Goal: Use online tool/utility: Utilize a website feature to perform a specific function

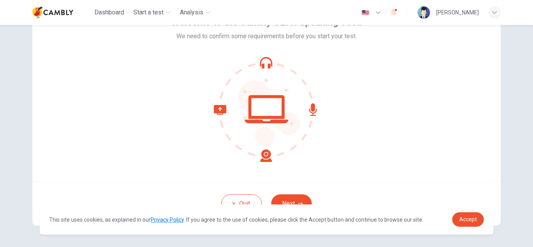
scroll to position [78, 0]
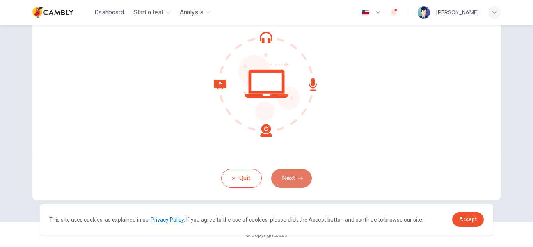
click at [293, 178] on button "Next" at bounding box center [291, 178] width 41 height 19
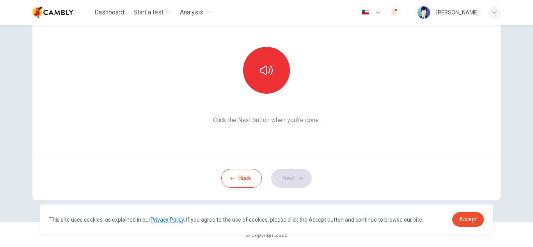
scroll to position [0, 0]
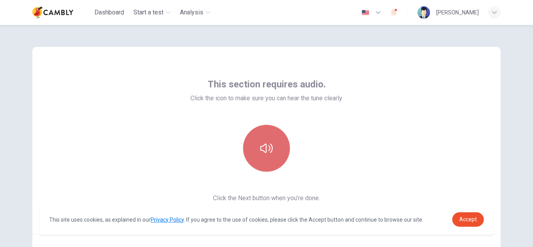
click at [272, 147] on button "button" at bounding box center [266, 148] width 47 height 47
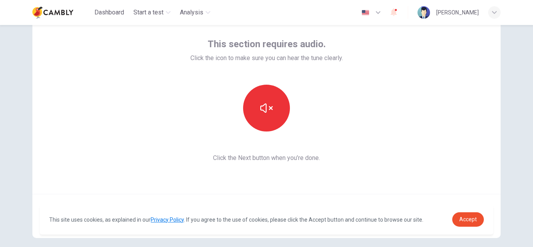
scroll to position [41, 0]
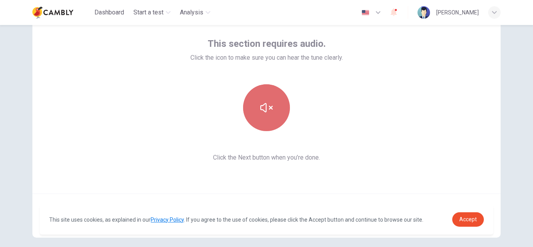
click at [278, 118] on button "button" at bounding box center [266, 107] width 47 height 47
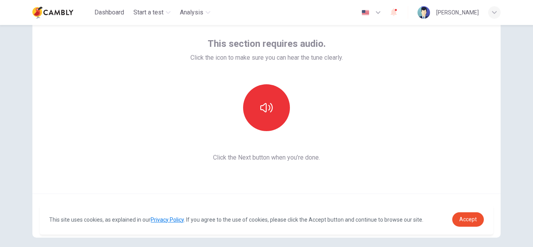
scroll to position [78, 0]
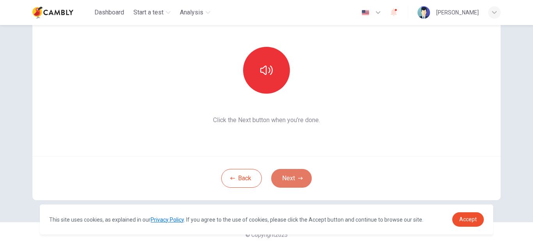
click at [292, 180] on button "Next" at bounding box center [291, 178] width 41 height 19
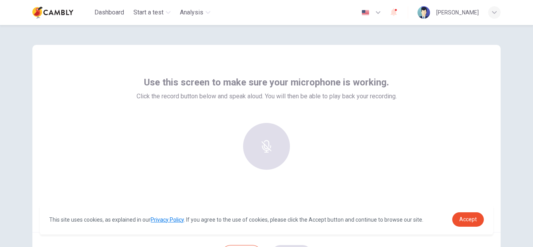
scroll to position [2, 0]
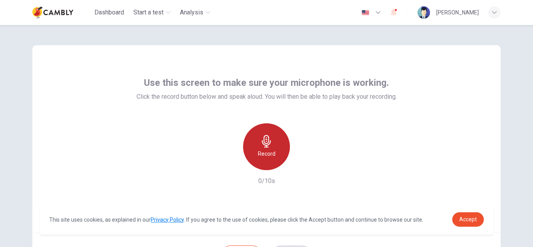
click at [261, 149] on div "Record" at bounding box center [266, 146] width 47 height 47
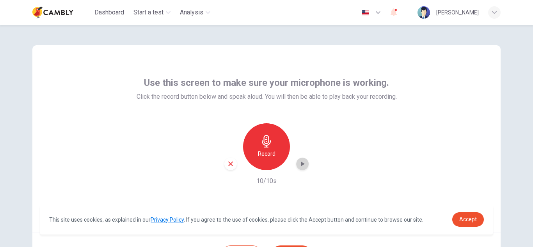
click at [302, 164] on icon "button" at bounding box center [303, 164] width 8 height 8
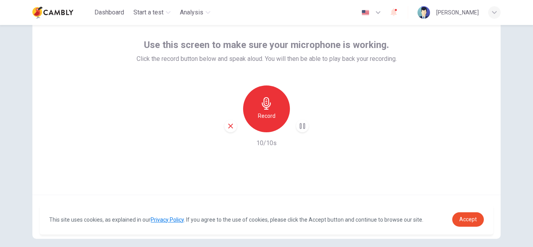
scroll to position [78, 0]
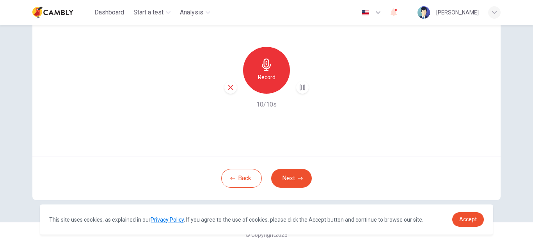
click at [299, 86] on icon "button" at bounding box center [303, 88] width 8 height 8
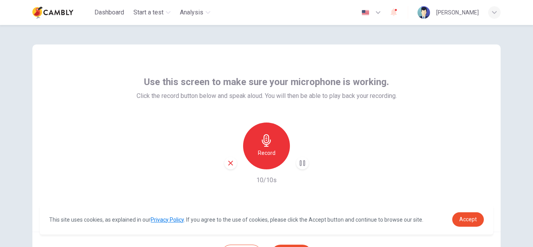
scroll to position [0, 0]
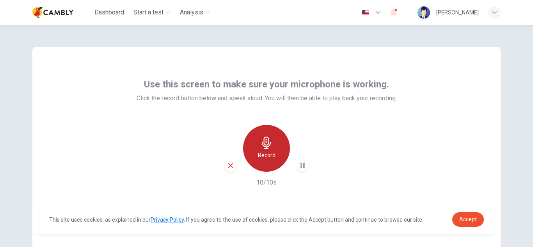
click at [260, 146] on icon "button" at bounding box center [266, 143] width 12 height 12
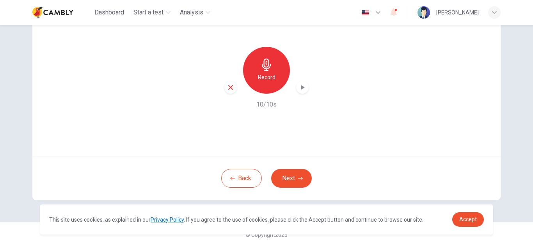
scroll to position [56, 0]
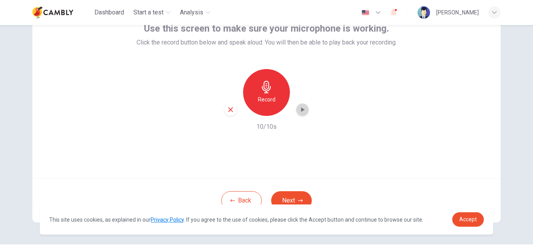
click at [296, 112] on div "button" at bounding box center [302, 109] width 12 height 12
click at [317, 151] on div "Use this screen to make sure your microphone is working. Click the record butto…" at bounding box center [266, 84] width 468 height 187
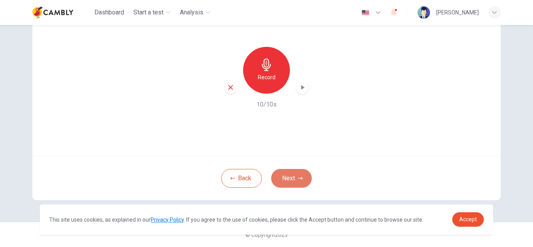
click at [292, 180] on button "Next" at bounding box center [291, 178] width 41 height 19
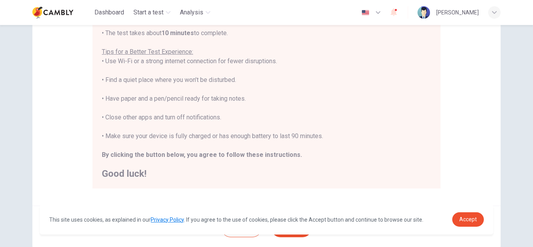
scroll to position [139, 0]
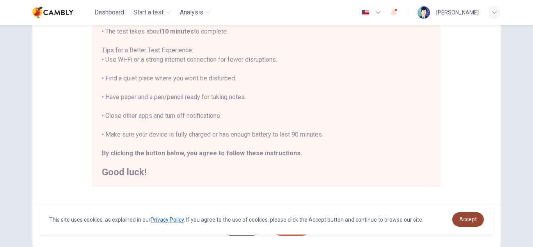
click at [475, 222] on span "Accept" at bounding box center [468, 219] width 18 height 6
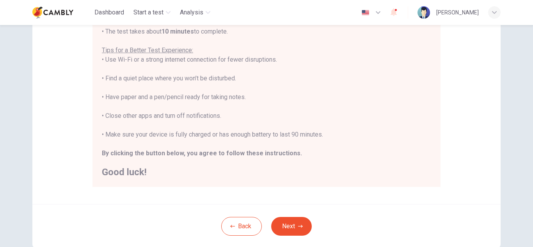
scroll to position [187, 0]
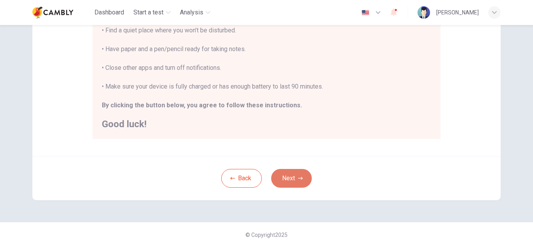
click at [290, 178] on button "Next" at bounding box center [291, 178] width 41 height 19
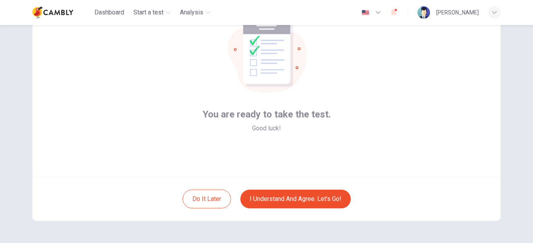
scroll to position [0, 0]
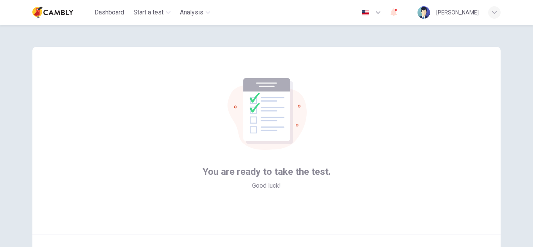
click at [243, 119] on icon at bounding box center [266, 109] width 47 height 63
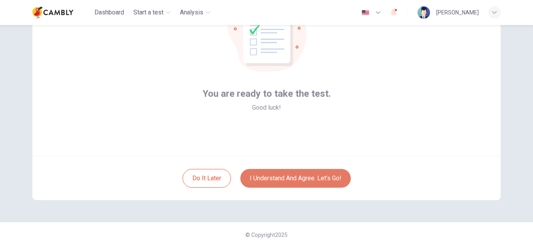
click at [268, 179] on button "I understand and agree. Let’s go!" at bounding box center [295, 178] width 110 height 19
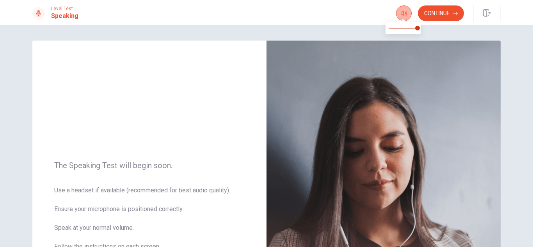
click at [401, 15] on icon "button" at bounding box center [404, 13] width 6 height 6
click at [205, 141] on div "The Speaking Test will begin soon. Use a headset if available (recommended for …" at bounding box center [149, 211] width 234 height 340
click at [433, 19] on button "Continue" at bounding box center [441, 13] width 46 height 16
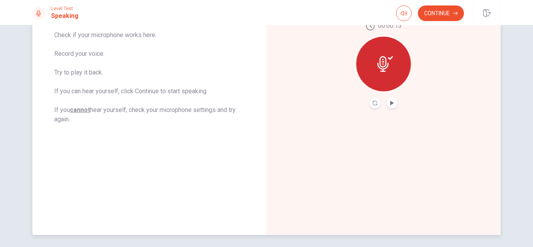
scroll to position [155, 0]
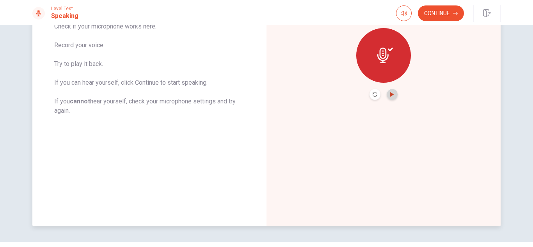
click at [391, 94] on icon "Play Audio" at bounding box center [392, 94] width 4 height 5
click at [392, 94] on icon "Pause Audio" at bounding box center [392, 94] width 4 height 5
click at [344, 107] on div "00:00:15" at bounding box center [384, 56] width 234 height 340
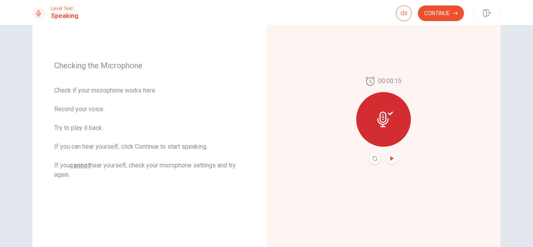
click at [380, 120] on icon at bounding box center [385, 120] width 16 height 16
click at [383, 120] on icon at bounding box center [385, 120] width 16 height 16
click at [387, 158] on button "Play Audio" at bounding box center [392, 158] width 11 height 11
click at [390, 156] on icon "Play Audio" at bounding box center [392, 158] width 4 height 5
click at [374, 158] on icon "Record Again" at bounding box center [375, 158] width 5 height 5
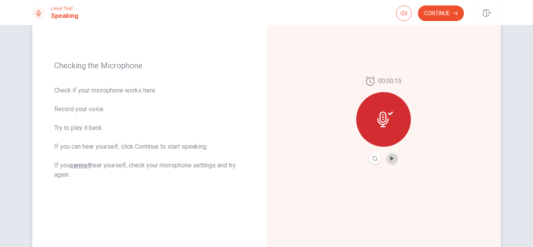
click at [392, 162] on button "Play Audio" at bounding box center [392, 158] width 11 height 11
click at [439, 12] on button "Continue" at bounding box center [441, 13] width 46 height 16
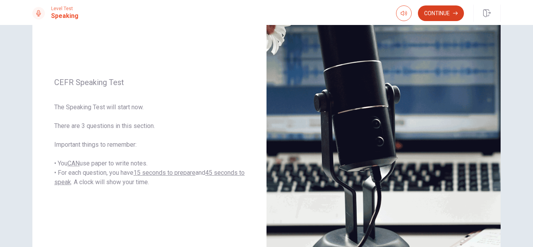
scroll to position [79, 0]
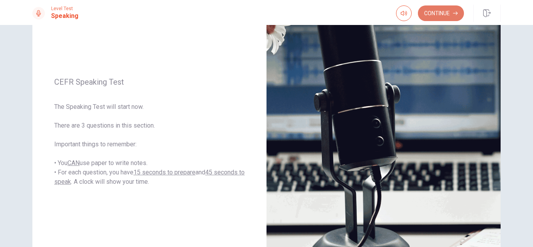
click at [442, 11] on button "Continue" at bounding box center [441, 13] width 46 height 16
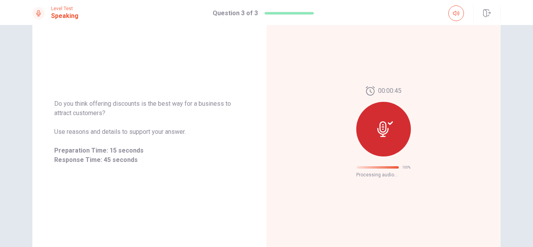
scroll to position [37, 0]
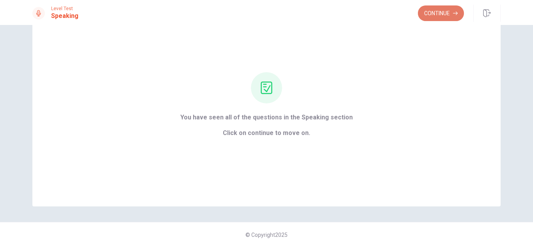
click at [439, 14] on button "Continue" at bounding box center [441, 13] width 46 height 16
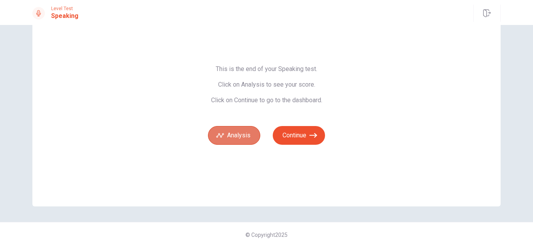
click at [235, 136] on button "Analysis" at bounding box center [234, 135] width 52 height 19
